Goal: Check status: Check status

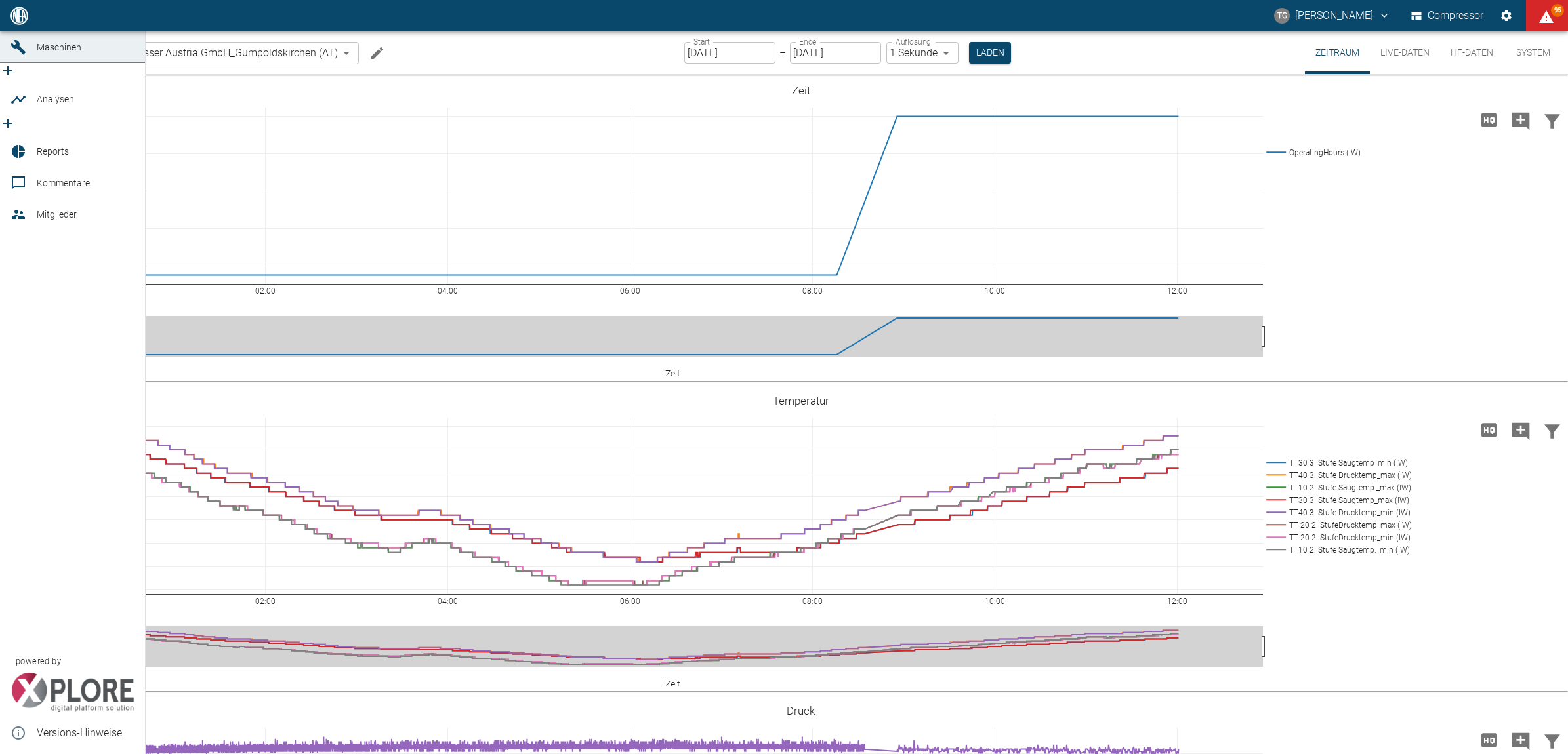
click at [20, 22] on icon at bounding box center [19, 16] width 12 height 12
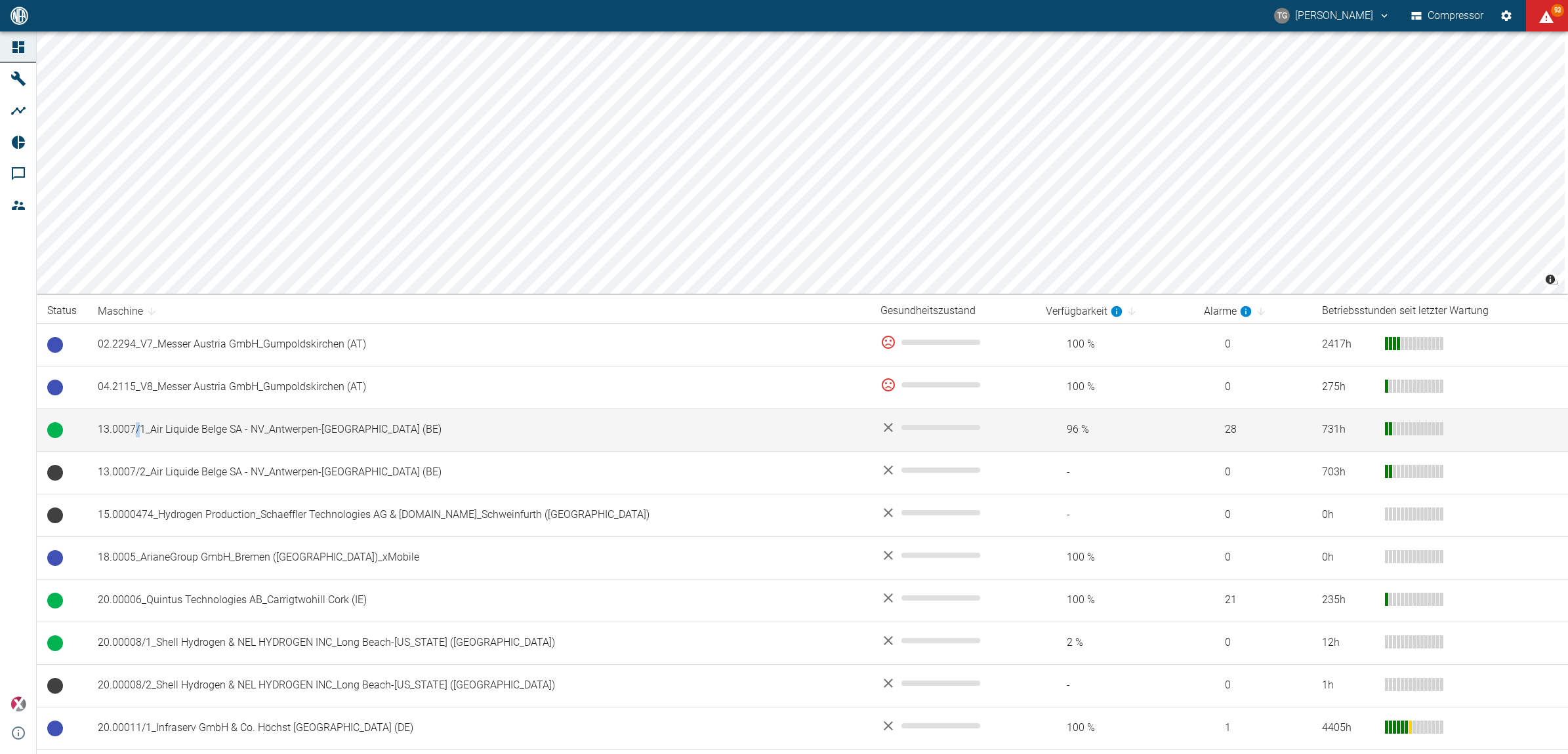
click at [138, 430] on td "13.0007/1_Air Liquide Belge SA - NV_Antwerpen-Lillo (BE)" at bounding box center [479, 430] width 783 height 43
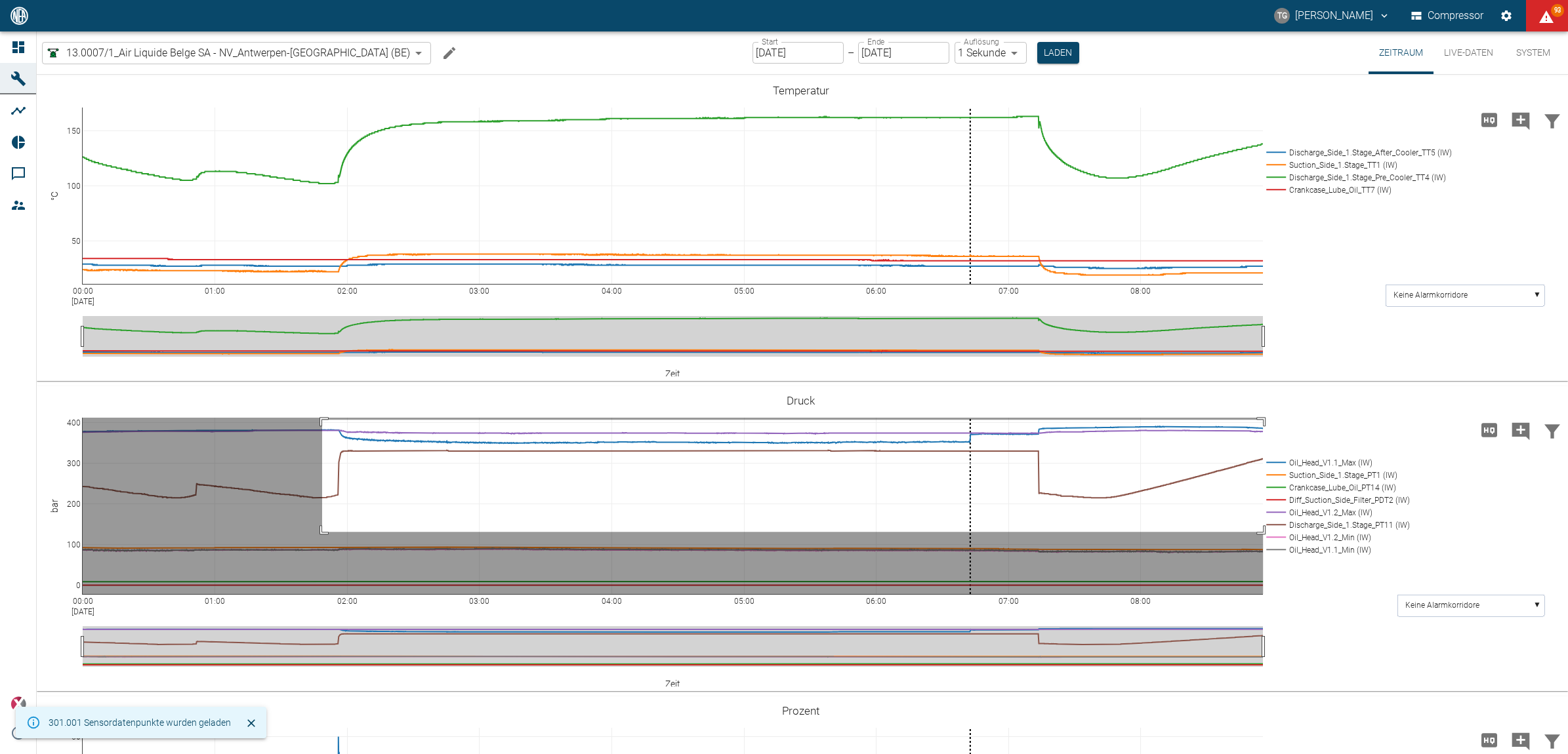
drag, startPoint x: 322, startPoint y: 420, endPoint x: 1441, endPoint y: 532, distance: 1124.6
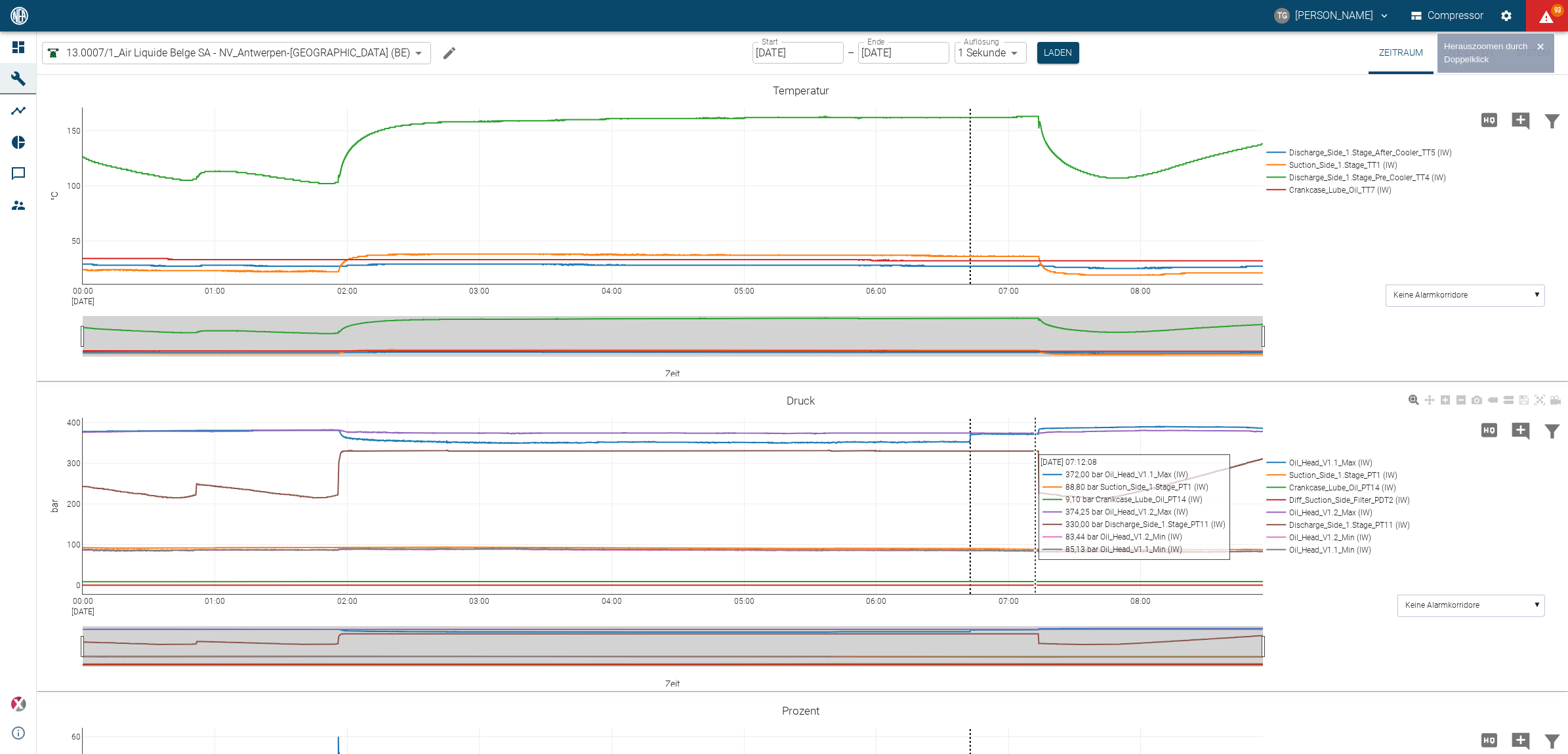
drag, startPoint x: 1037, startPoint y: 417, endPoint x: 1037, endPoint y: 446, distance: 29.0
click at [1037, 446] on div "00:00 Aug 19, 2025 01:00 02:00 03:00 04:00 05:00 06:00 07:00 08:00 0 100 200 30…" at bounding box center [801, 538] width 1528 height 295
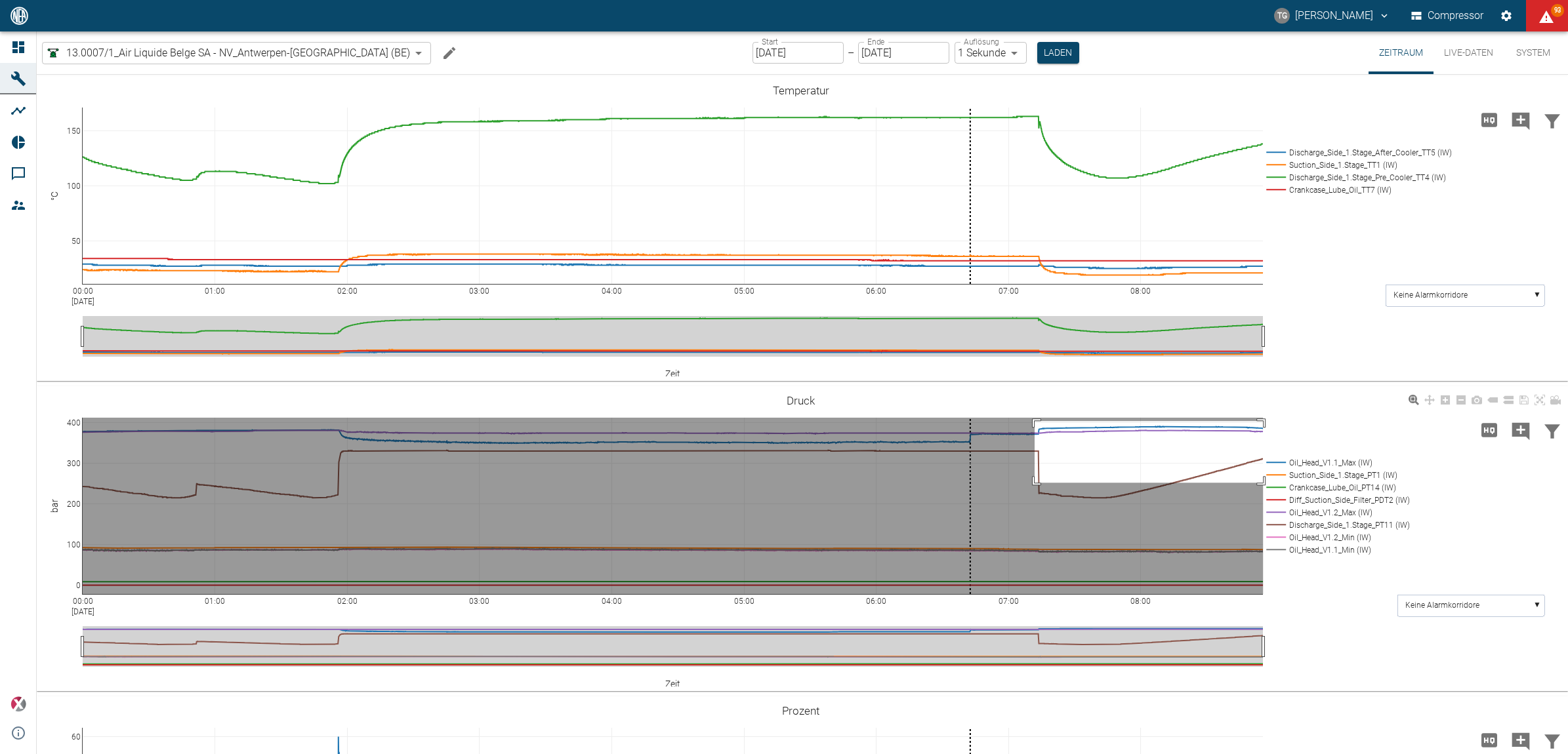
drag, startPoint x: 1035, startPoint y: 421, endPoint x: 1398, endPoint y: 484, distance: 368.4
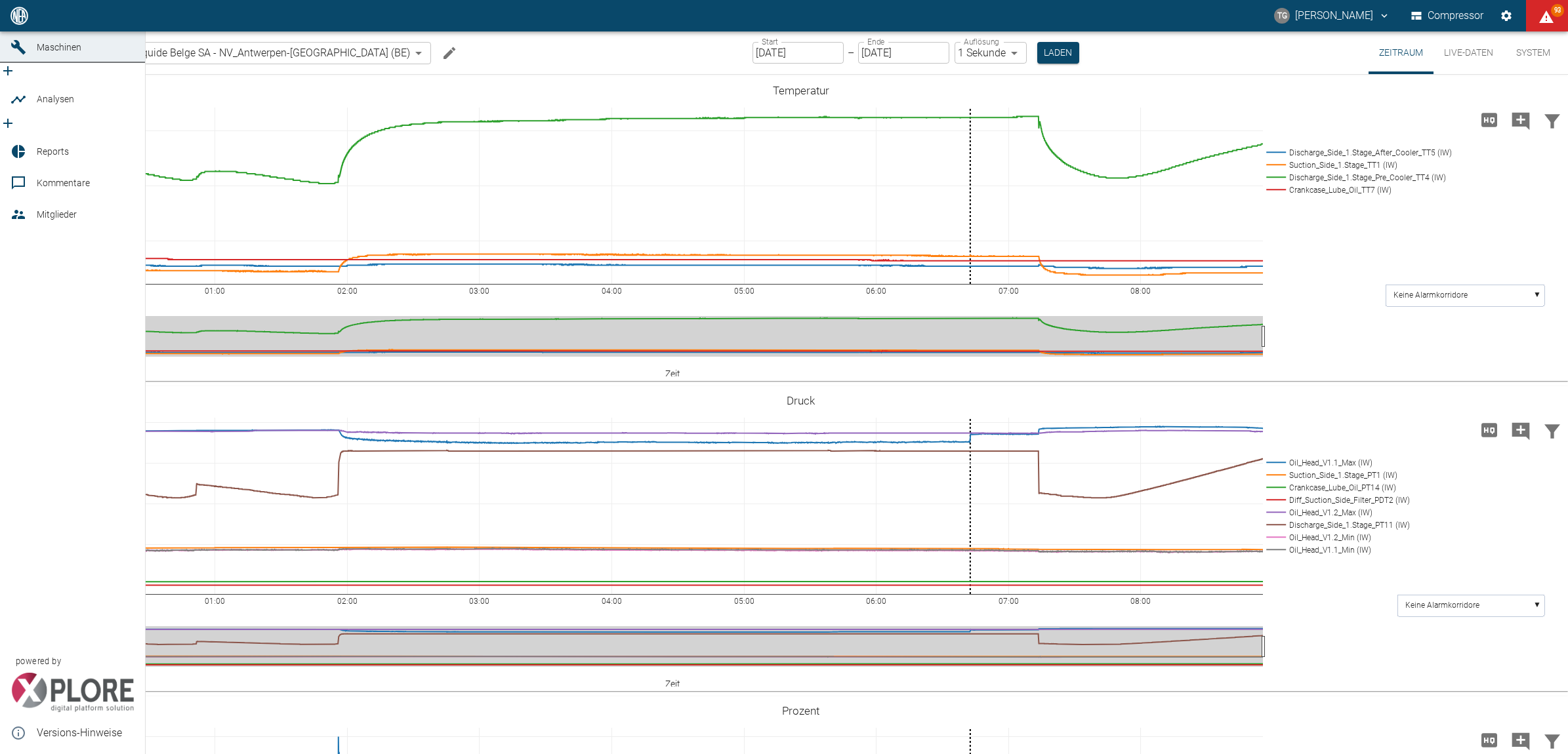
click at [23, 23] on icon at bounding box center [18, 15] width 16 height 16
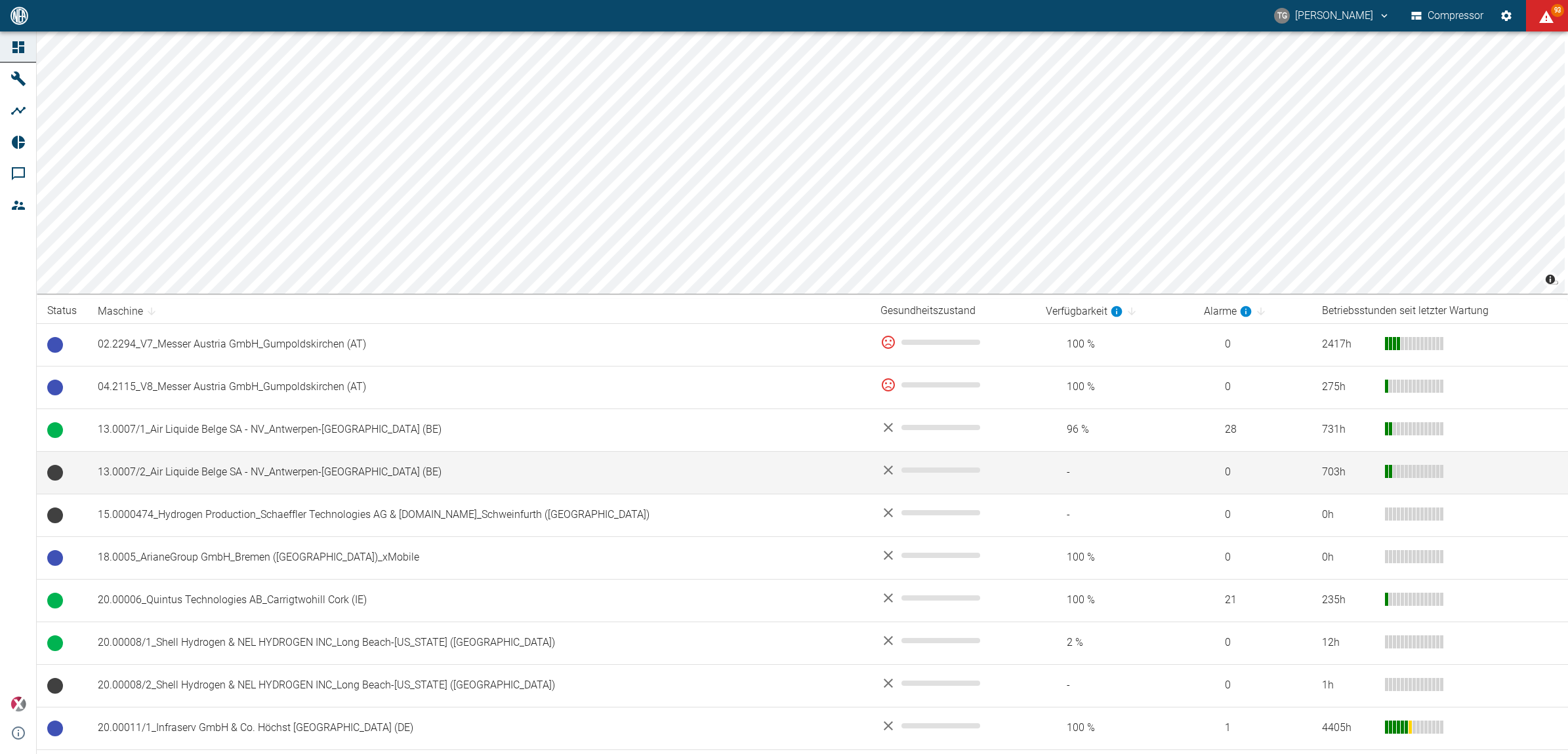
click at [224, 467] on td "13.0007/2_Air Liquide Belge SA - NV_Antwerpen-Lillo (BE)" at bounding box center [479, 473] width 783 height 43
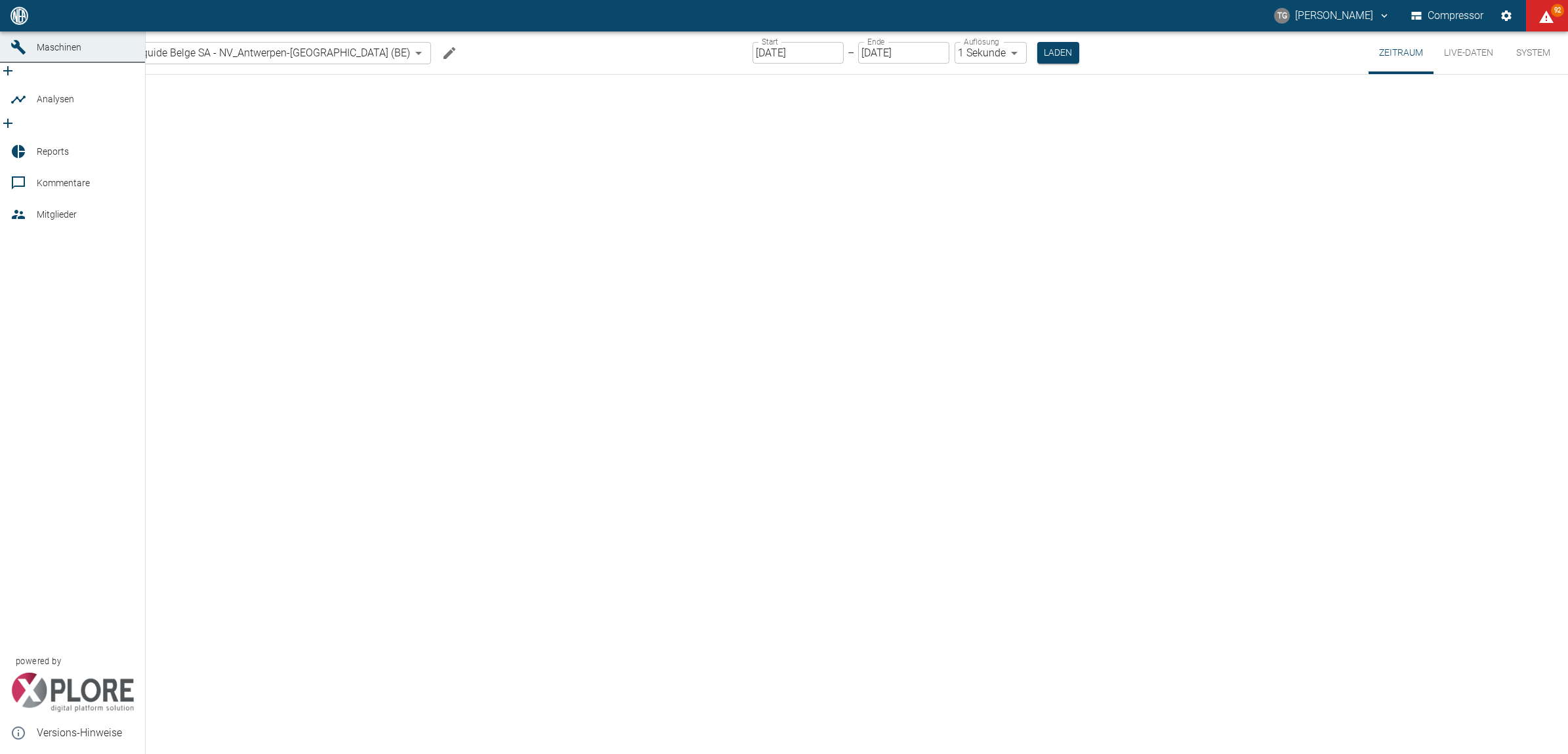
click at [18, 23] on icon at bounding box center [18, 15] width 16 height 16
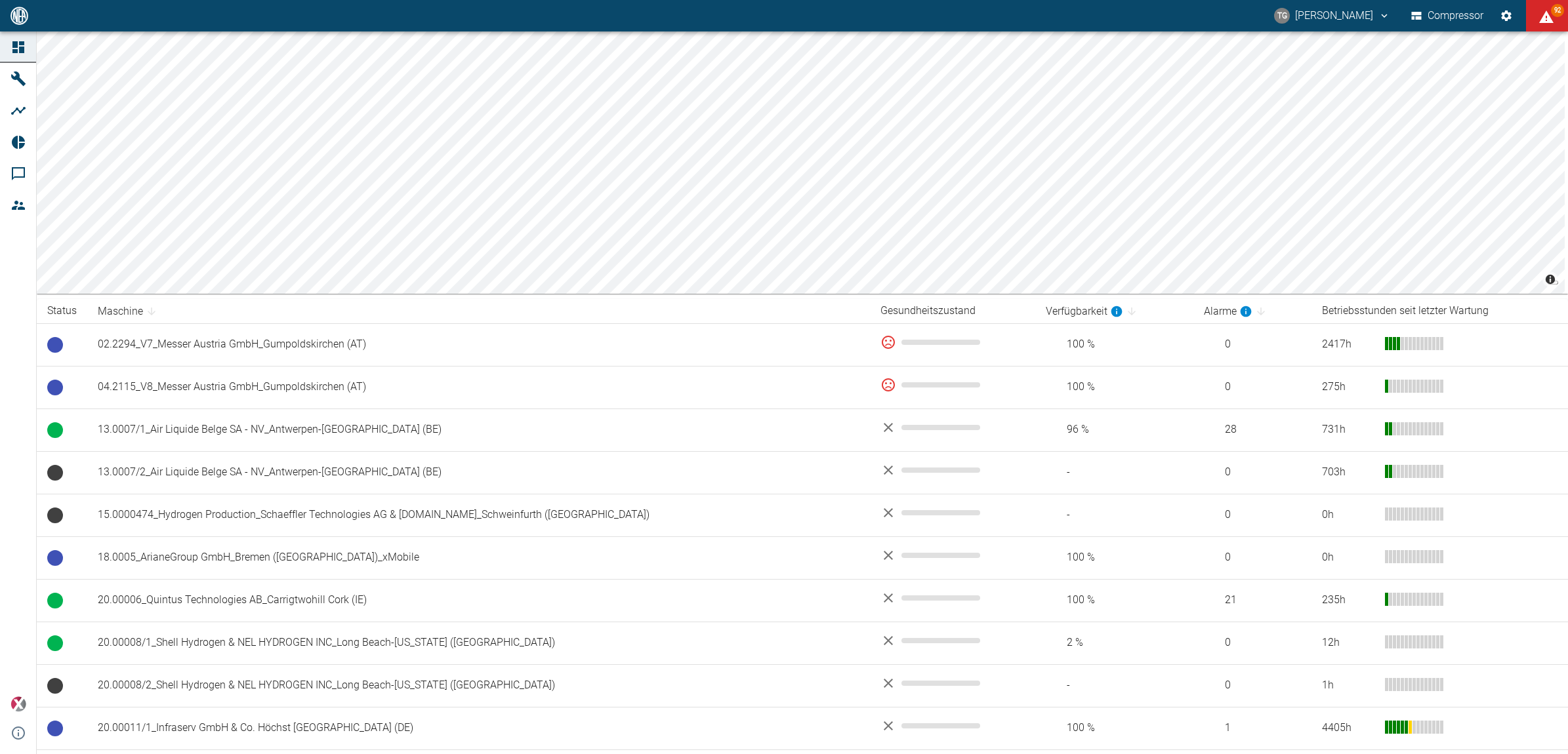
scroll to position [410, 0]
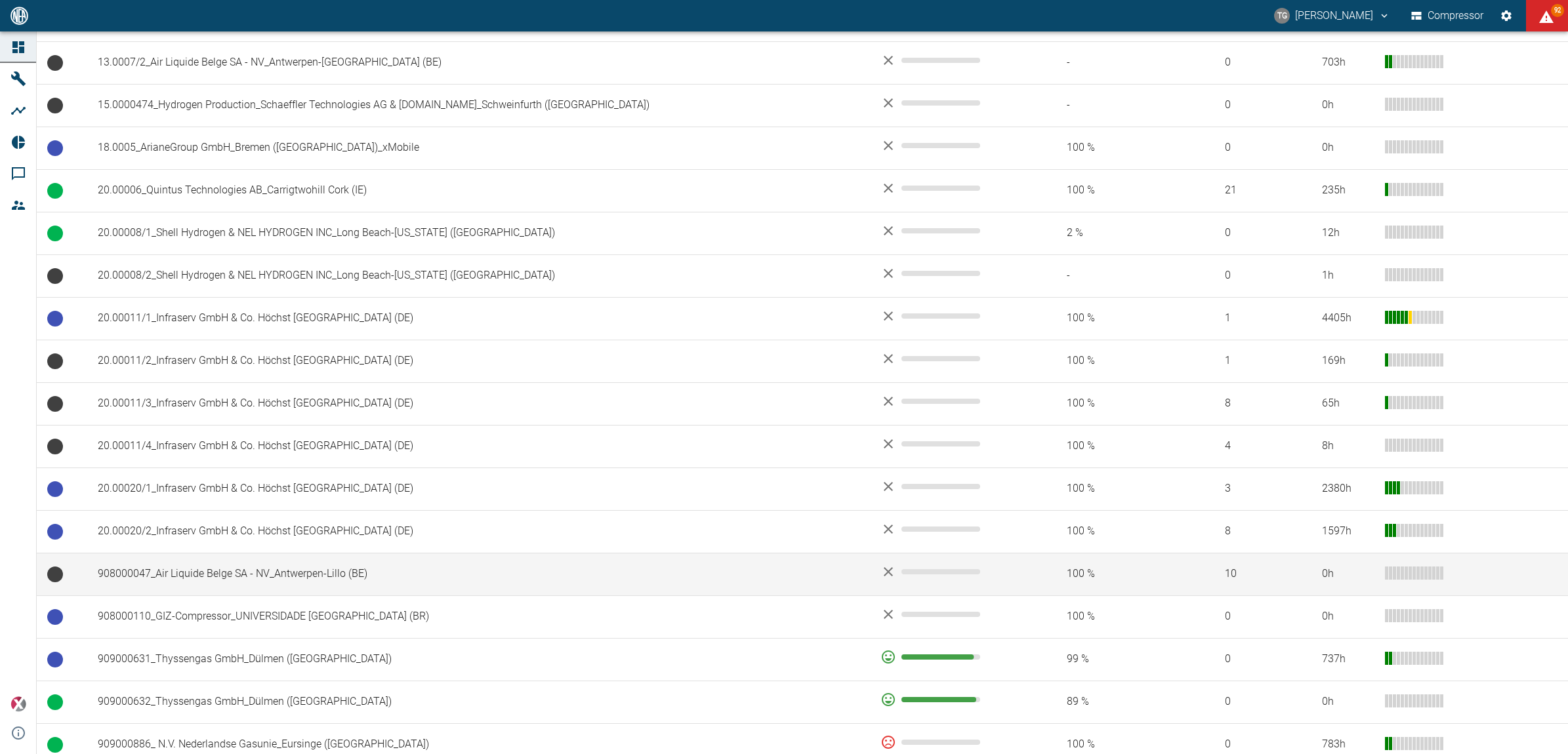
click at [194, 578] on td "908000047_Air Liquide Belge SA - NV_Antwerpen-Lillo (BE)" at bounding box center [479, 574] width 783 height 43
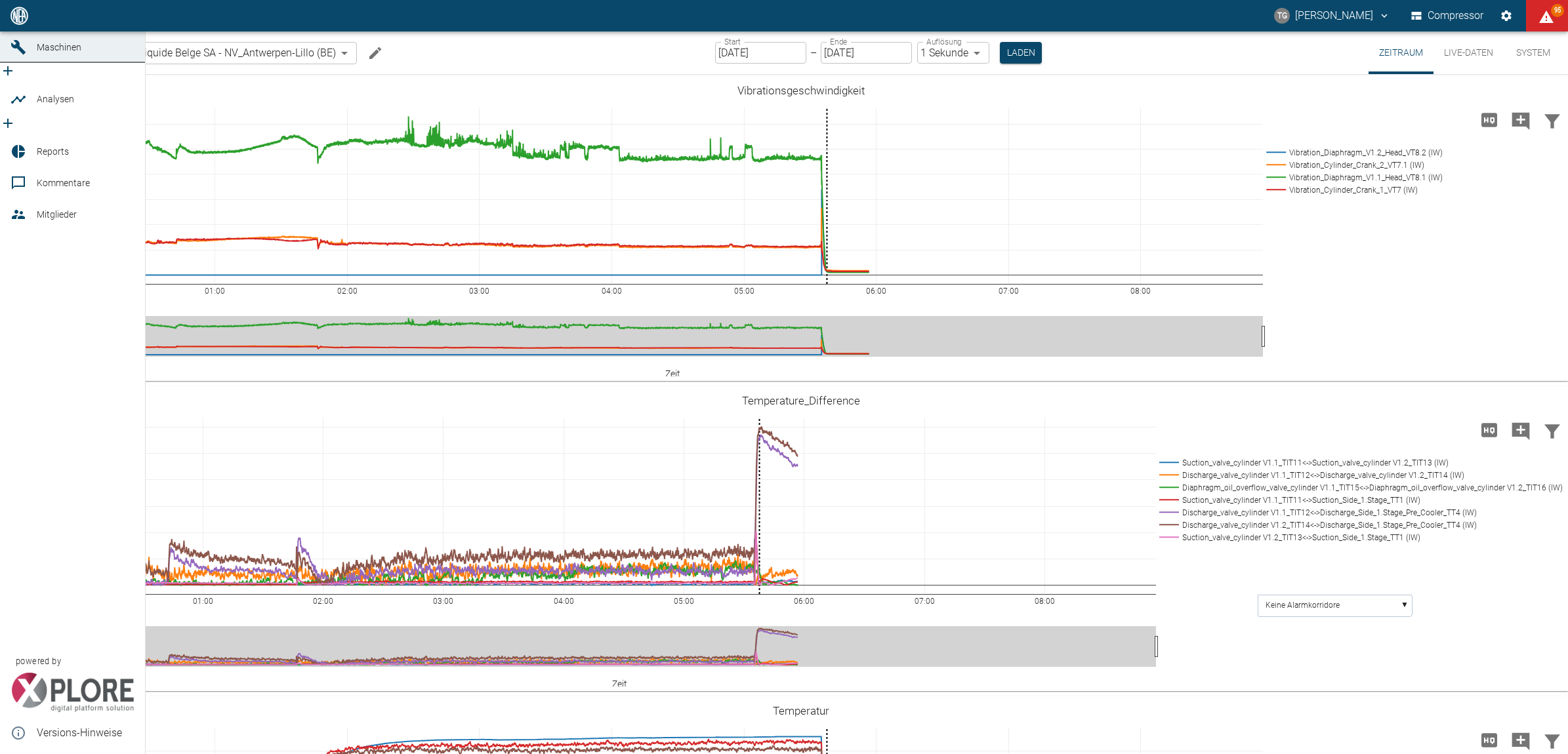
click at [17, 22] on icon at bounding box center [19, 16] width 12 height 12
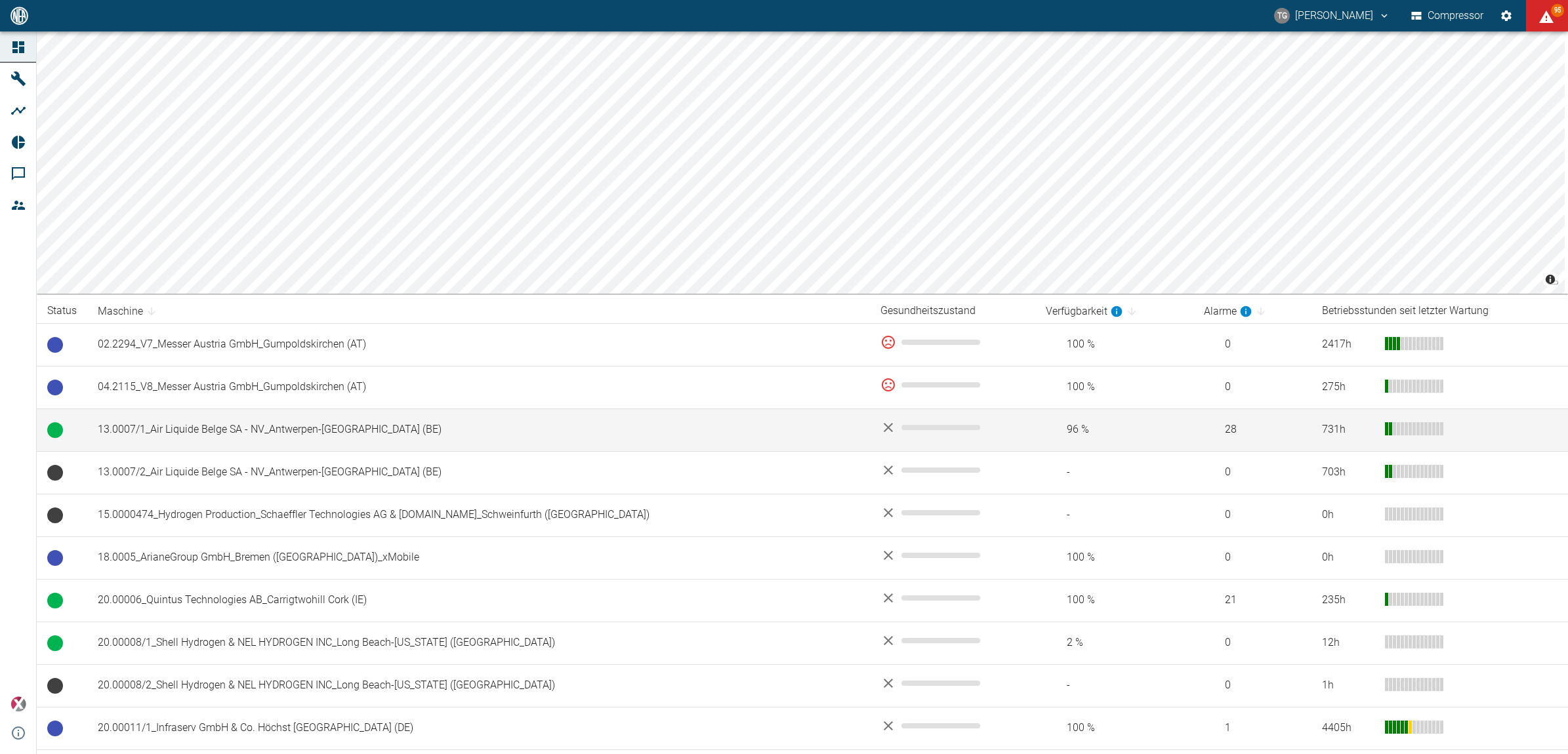
click at [175, 431] on td "13.0007/1_Air Liquide Belge SA - NV_Antwerpen-Lillo (BE)" at bounding box center [479, 430] width 783 height 43
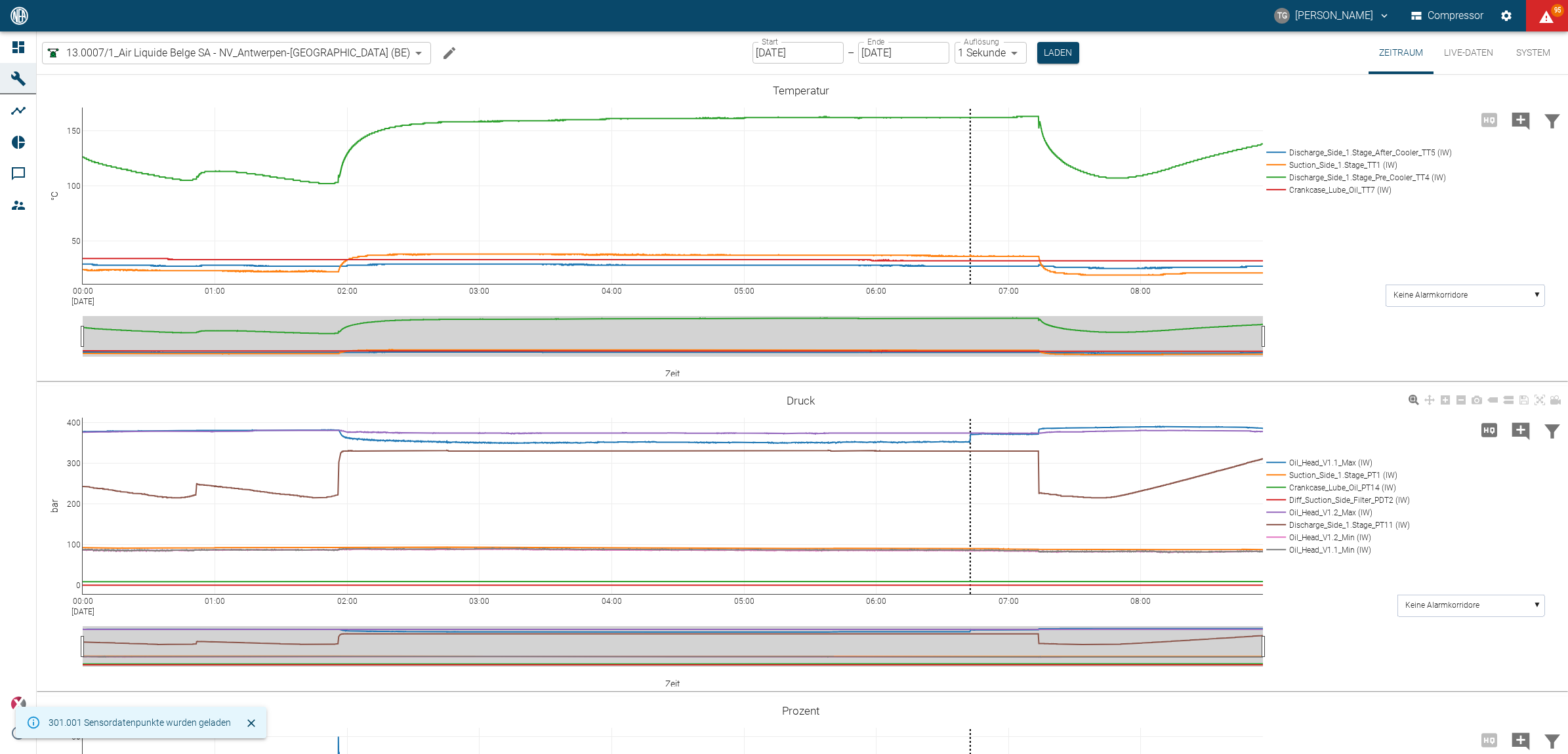
click at [1342, 643] on div "00:00 Aug 19, 2025 01:00 02:00 03:00 04:00 05:00 06:00 07:00 08:00 0 100 200 30…" at bounding box center [801, 538] width 1528 height 295
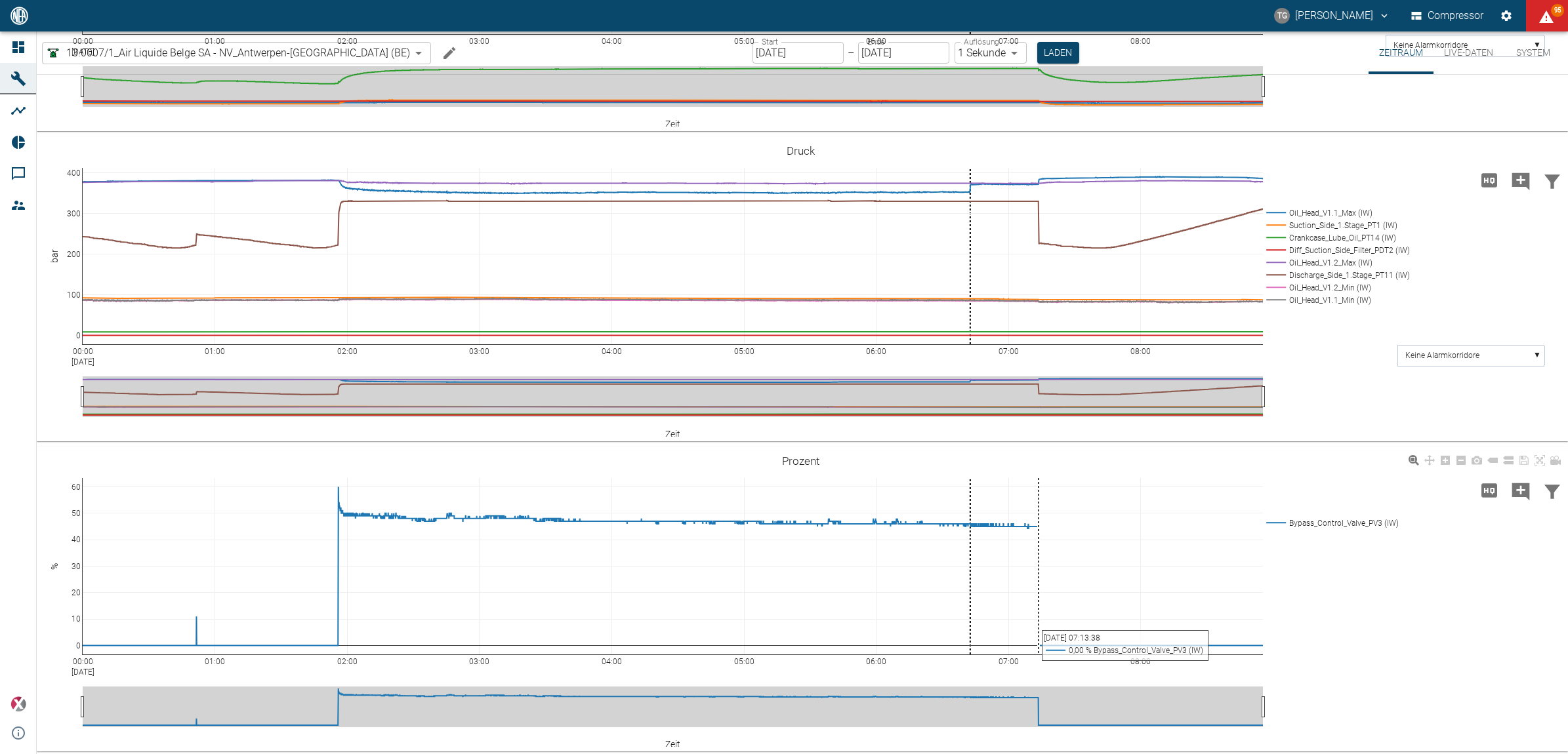
scroll to position [251, 0]
click at [1357, 631] on div "00:00 Aug 19, 2025 01:00 02:00 03:00 04:00 05:00 06:00 07:00 08:00 0 10 20 30 4…" at bounding box center [801, 598] width 1528 height 295
click at [1320, 669] on div "00:00 Aug 19, 2025 01:00 02:00 03:00 04:00 05:00 06:00 07:00 08:00 0 10 20 30 4…" at bounding box center [801, 598] width 1528 height 295
